Goal: Information Seeking & Learning: Learn about a topic

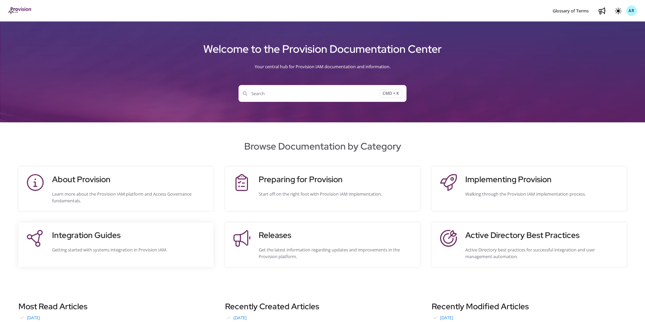
click at [111, 238] on h3 "Integration Guides" at bounding box center [129, 235] width 154 height 12
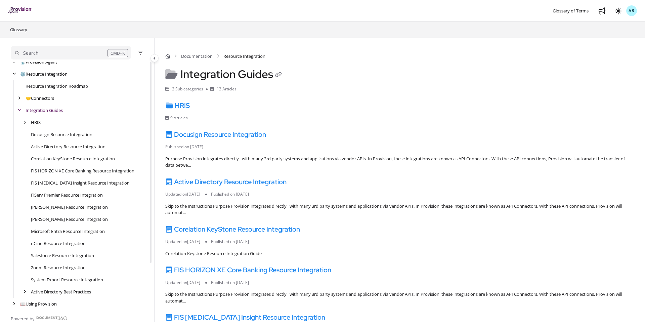
scroll to position [56, 0]
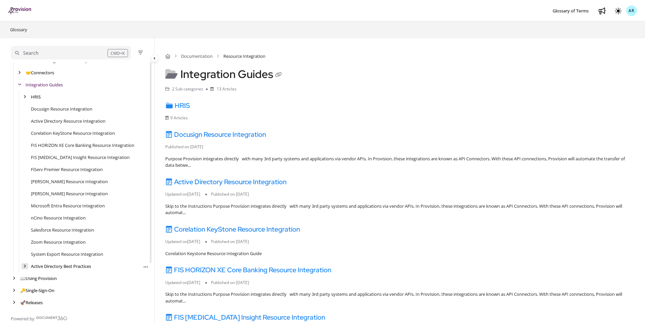
click at [27, 266] on div "arrow" at bounding box center [24, 266] width 7 height 6
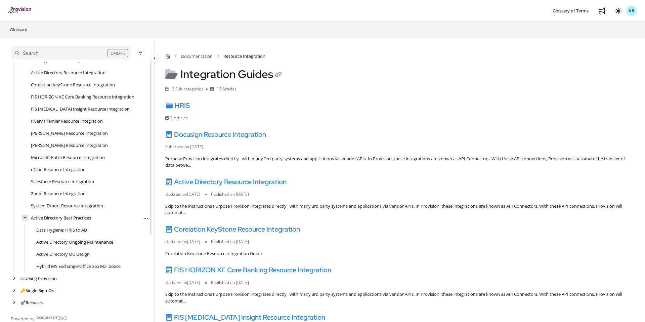
click at [23, 218] on icon "arrow" at bounding box center [25, 218] width 4 height 4
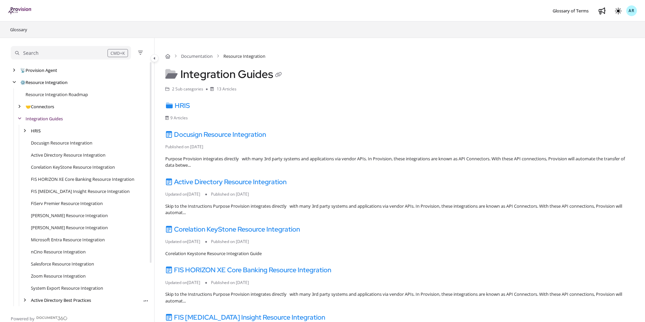
scroll to position [0, 0]
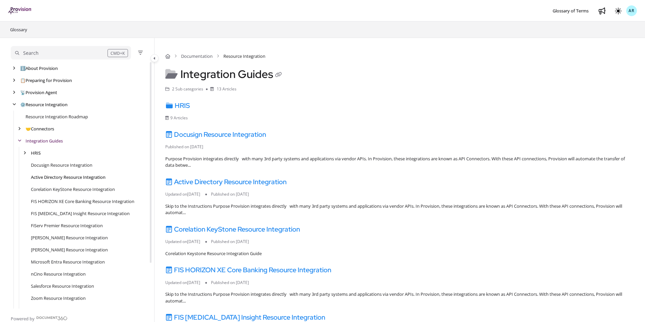
click at [60, 176] on link "Active Directory Resource Integration" at bounding box center [68, 177] width 75 height 7
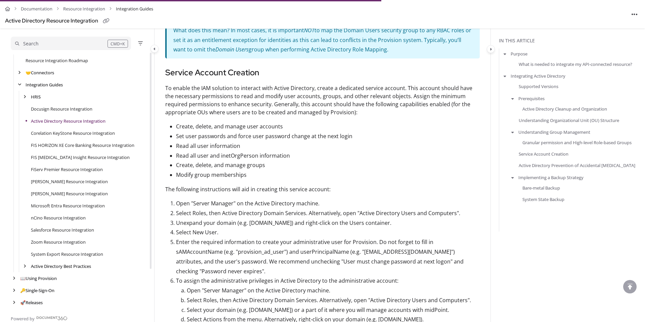
scroll to position [997, 0]
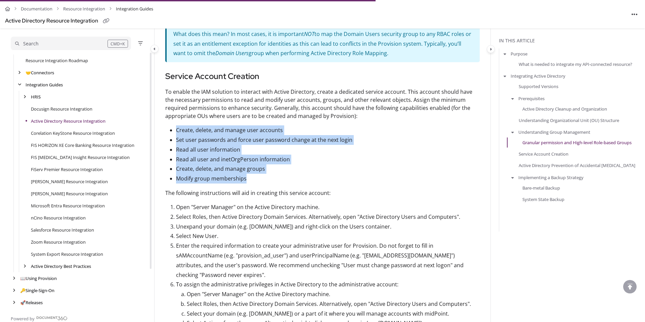
drag, startPoint x: 177, startPoint y: 120, endPoint x: 264, endPoint y: 173, distance: 102.4
click at [264, 173] on ul "Create, delete, and manage user accounts Set user passwords and force user pass…" at bounding box center [322, 154] width 314 height 58
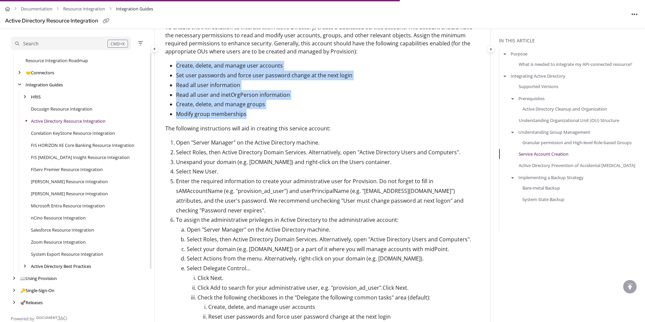
scroll to position [1062, 0]
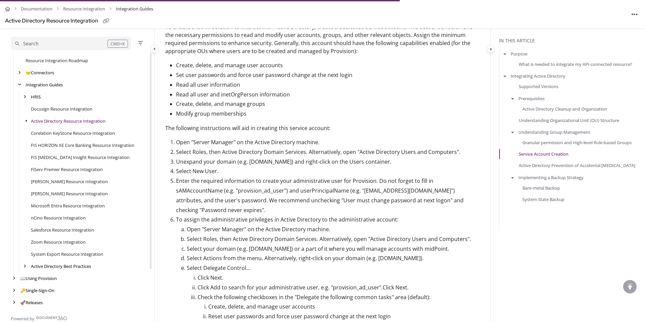
click at [176, 137] on li "Open "Server Manager" on the Active Directory machine." at bounding box center [328, 142] width 304 height 10
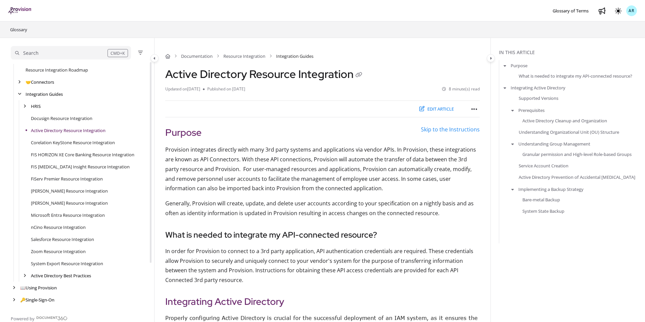
scroll to position [47, 0]
click at [25, 107] on icon "arrow" at bounding box center [25, 106] width 3 height 4
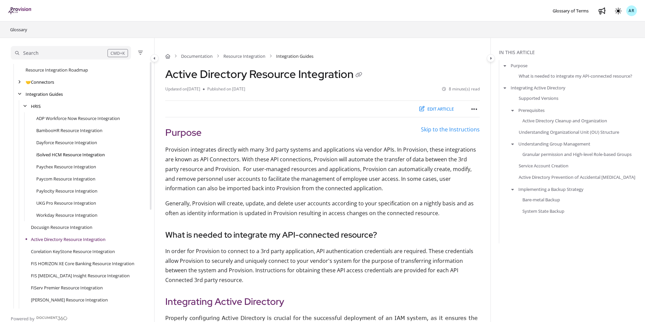
click at [46, 155] on link "iSolved HCM Resource Integration" at bounding box center [70, 154] width 69 height 7
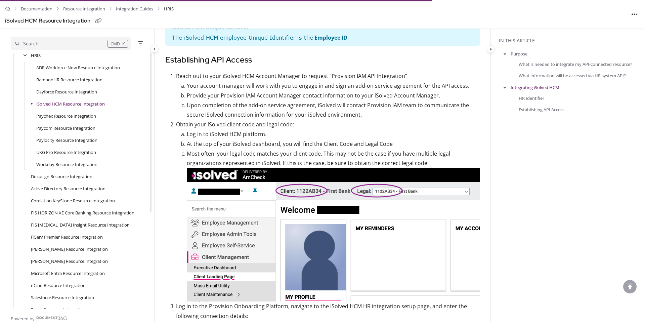
scroll to position [106, 0]
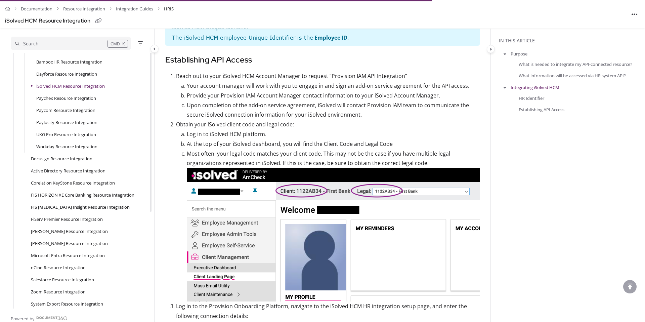
click at [51, 208] on link "FIS [MEDICAL_DATA] Insight Resource Integration" at bounding box center [80, 207] width 99 height 7
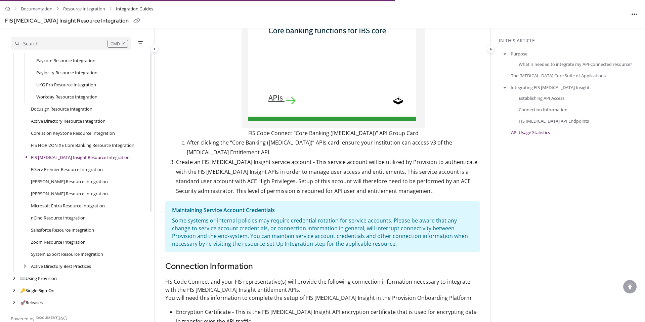
scroll to position [860, 0]
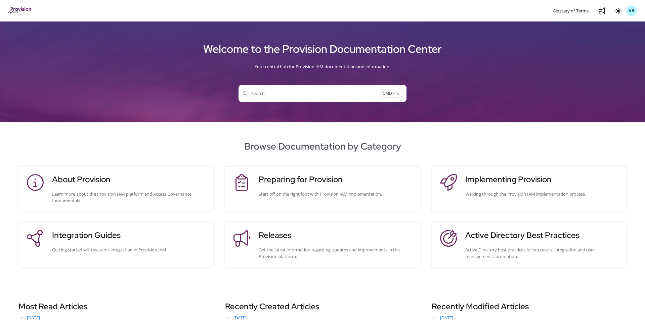
click at [629, 10] on span "AR" at bounding box center [631, 11] width 6 height 6
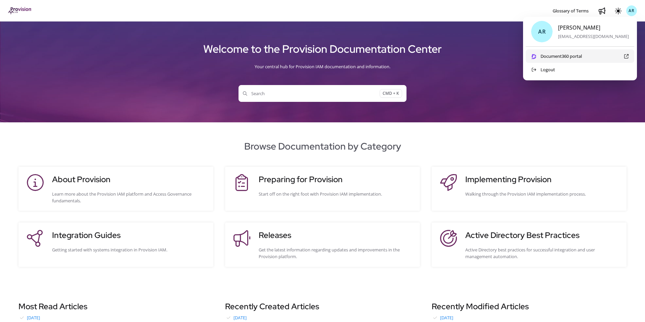
click at [577, 56] on span "Document360 portal" at bounding box center [556, 56] width 51 height 7
